Goal: Book appointment/travel/reservation

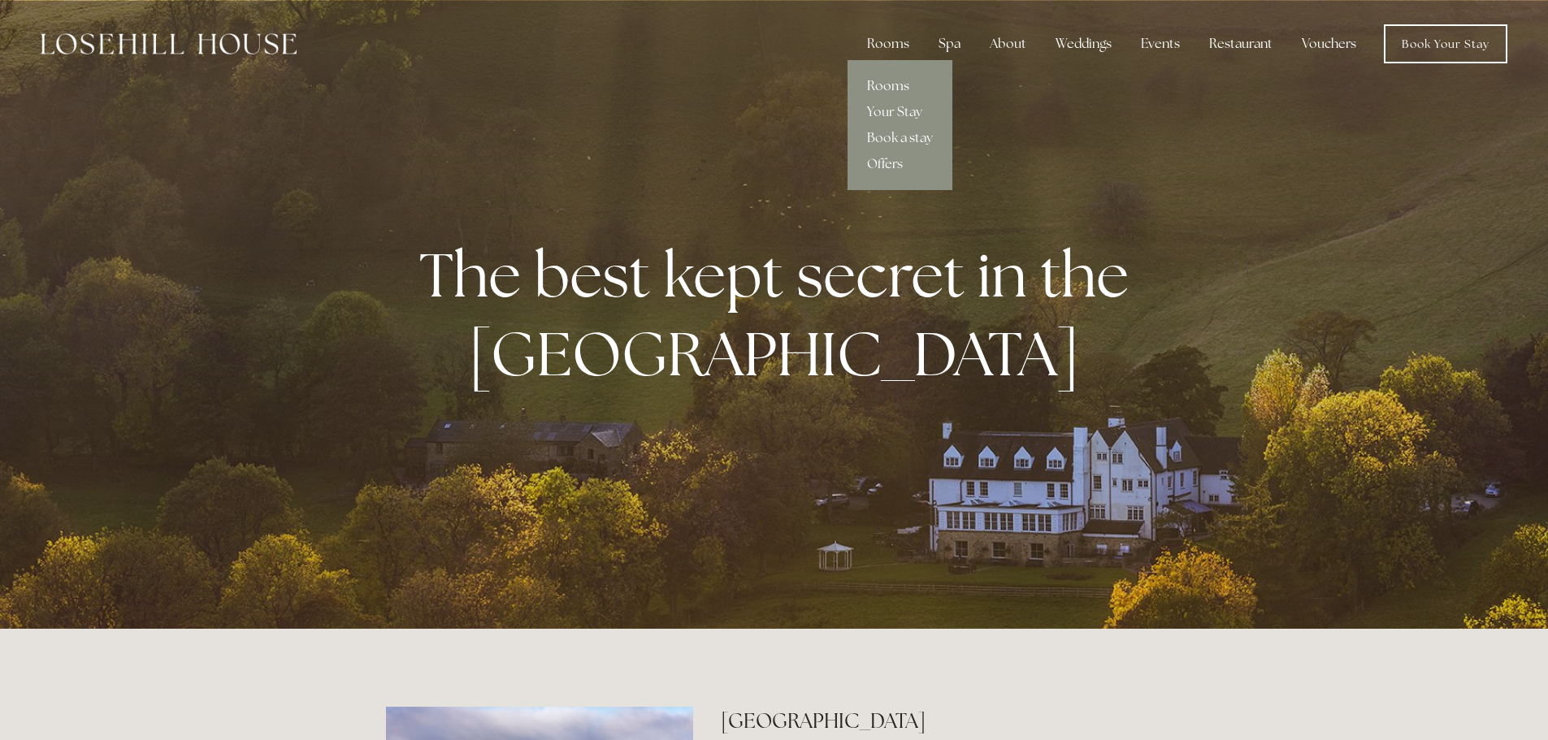
click at [901, 85] on link "Rooms" at bounding box center [900, 86] width 105 height 26
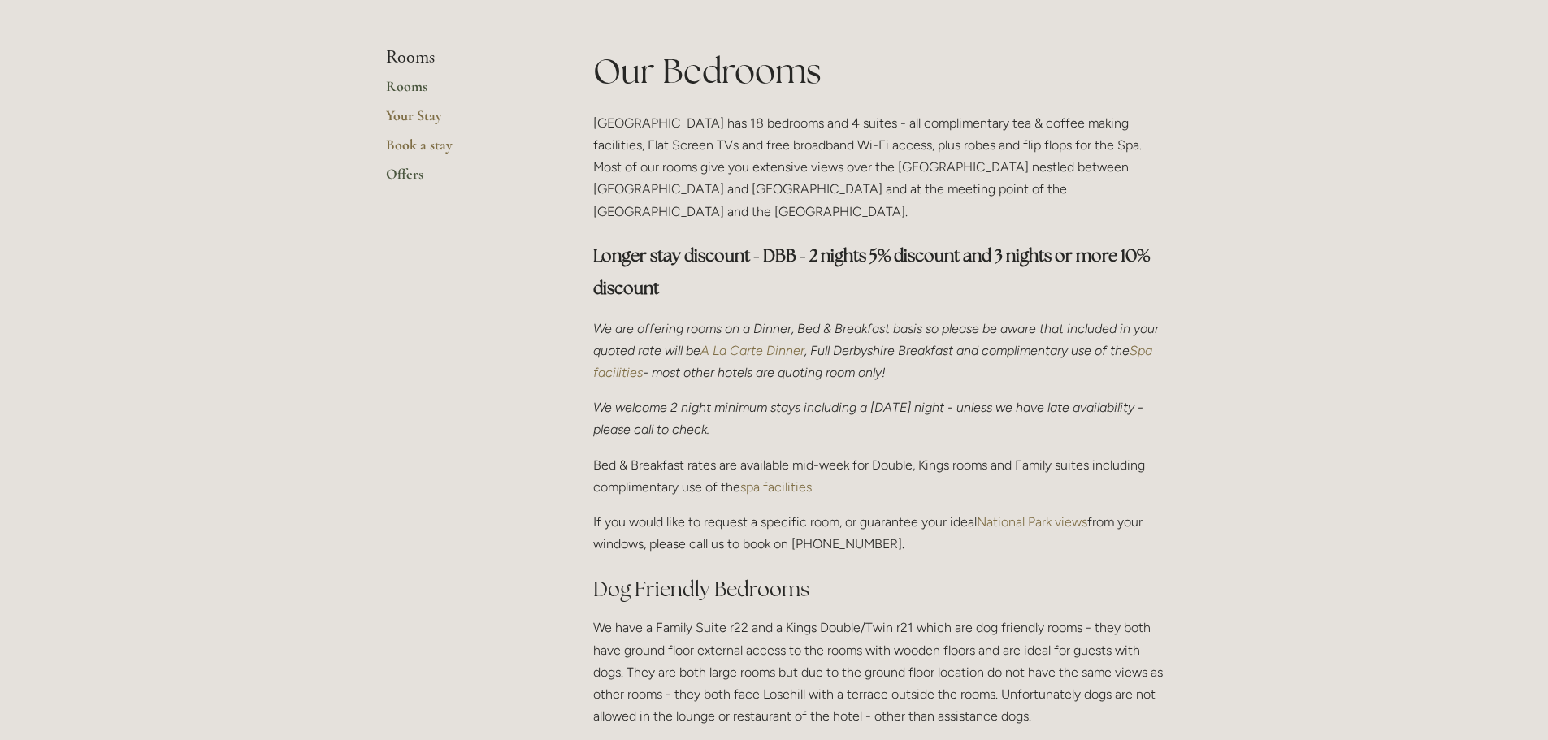
scroll to position [163, 0]
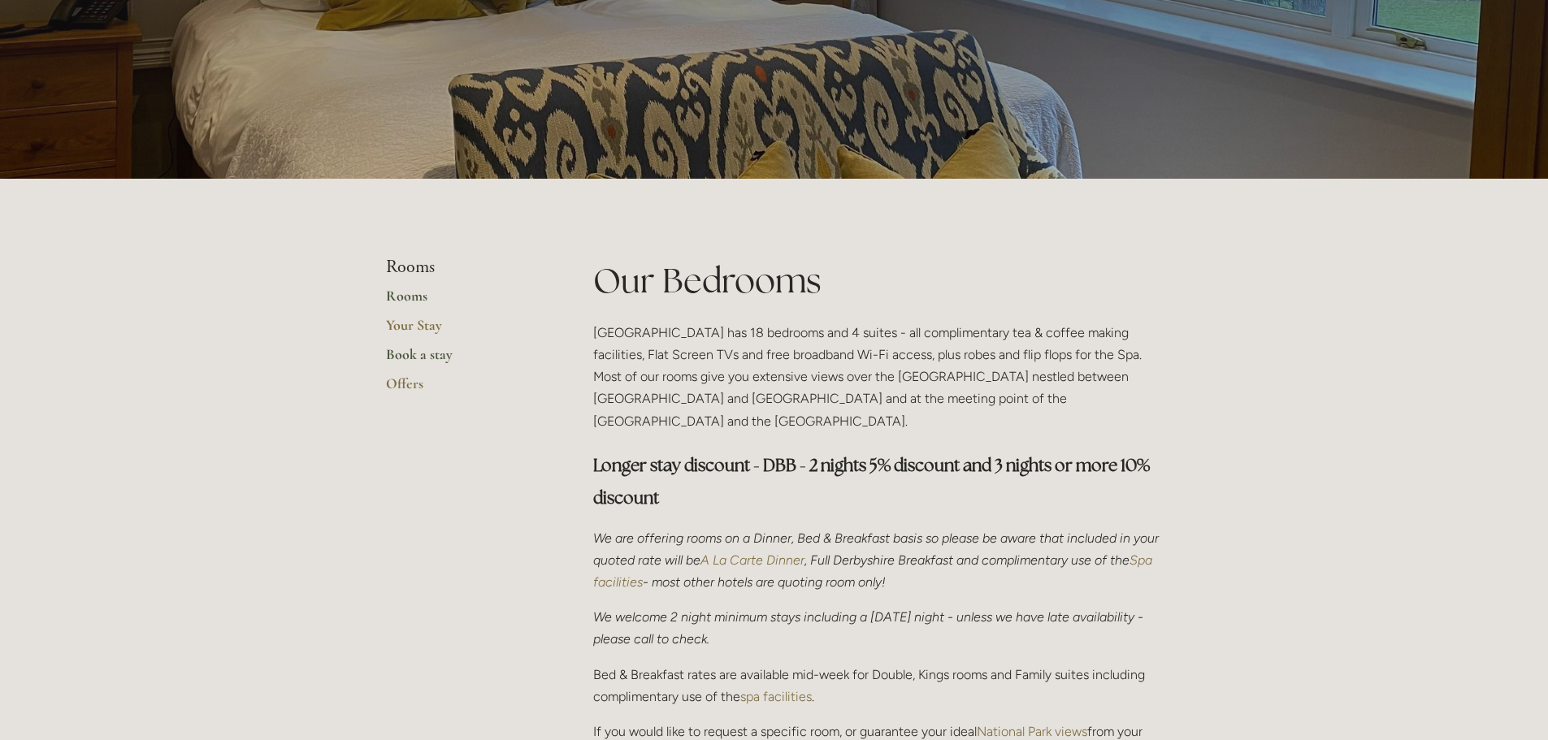
click at [428, 351] on link "Book a stay" at bounding box center [463, 359] width 155 height 29
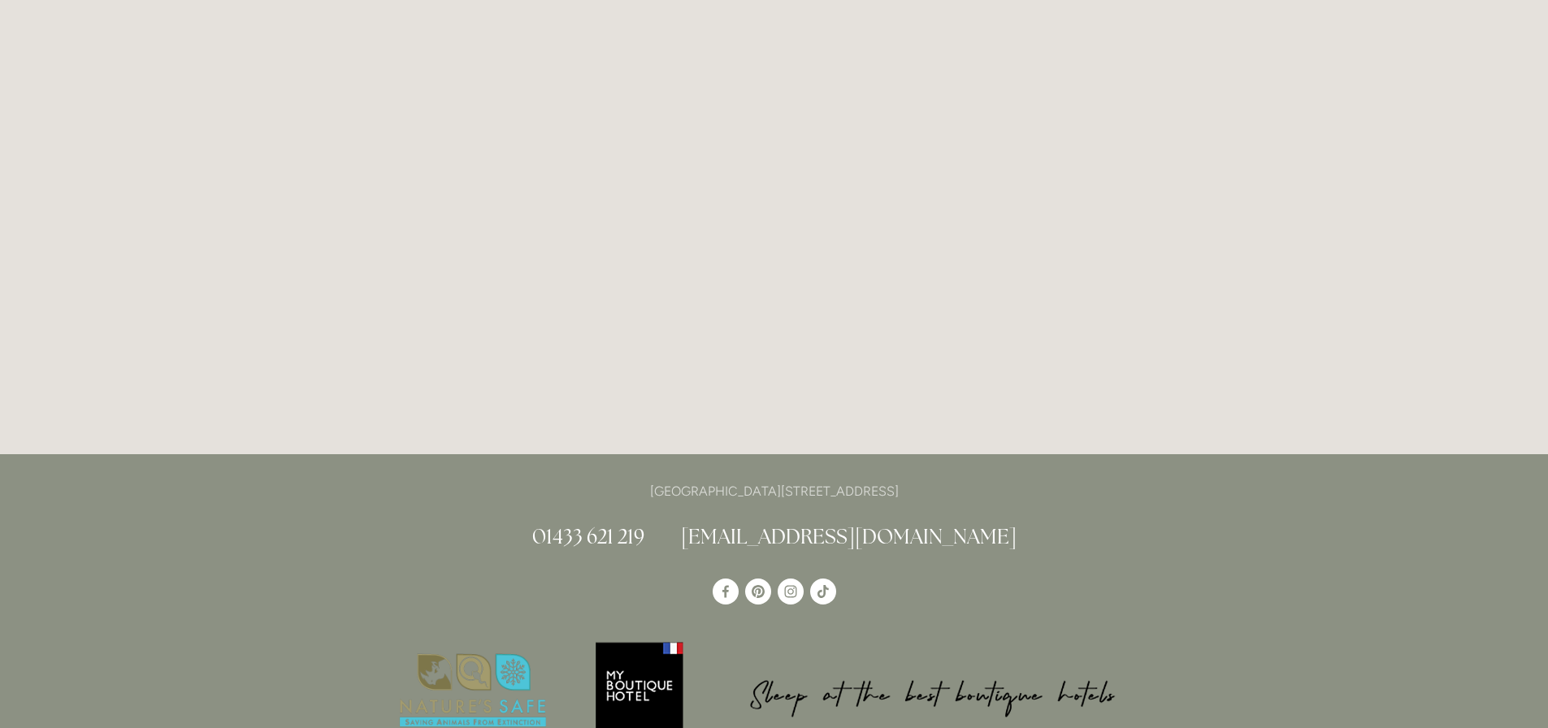
scroll to position [3096, 0]
